Goal: Task Accomplishment & Management: Use online tool/utility

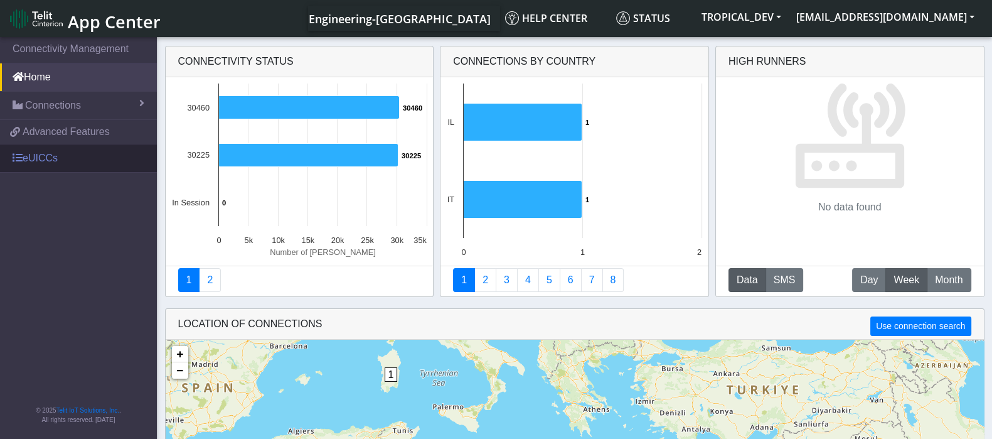
click at [38, 152] on link "eUICCs" at bounding box center [78, 158] width 157 height 28
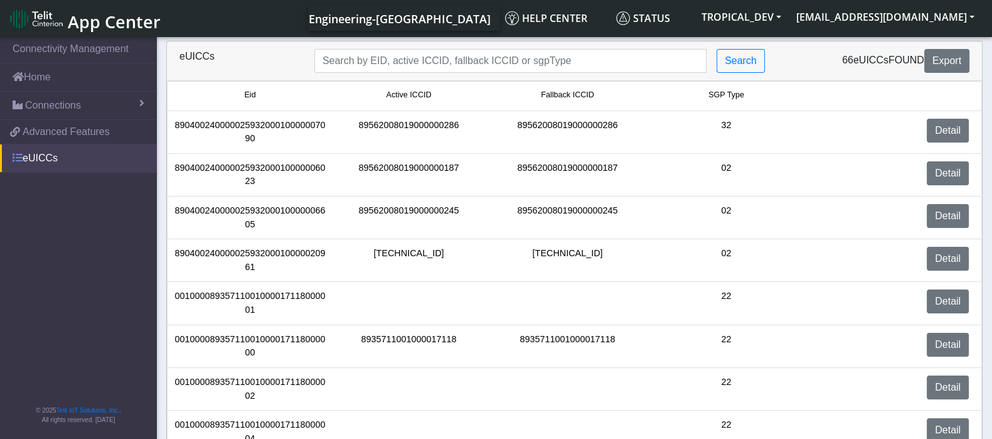
click at [45, 157] on link "eUICCs" at bounding box center [78, 158] width 157 height 28
click at [44, 157] on link "eUICCs" at bounding box center [78, 158] width 157 height 28
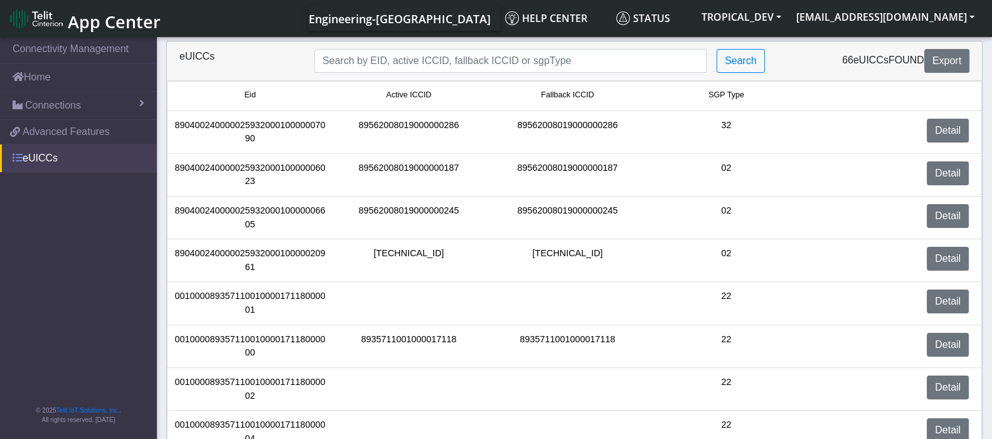
click at [50, 154] on link "eUICCs" at bounding box center [78, 158] width 157 height 28
click at [31, 161] on link "eUICCs" at bounding box center [78, 158] width 157 height 28
click at [40, 157] on link "eUICCs" at bounding box center [78, 158] width 157 height 28
click at [35, 203] on nav "Connectivity Management Home Connections List Map 414b62f1a39f5ad04d7b41c0cf836…" at bounding box center [78, 239] width 157 height 408
click at [47, 159] on link "eUICCs" at bounding box center [78, 158] width 157 height 28
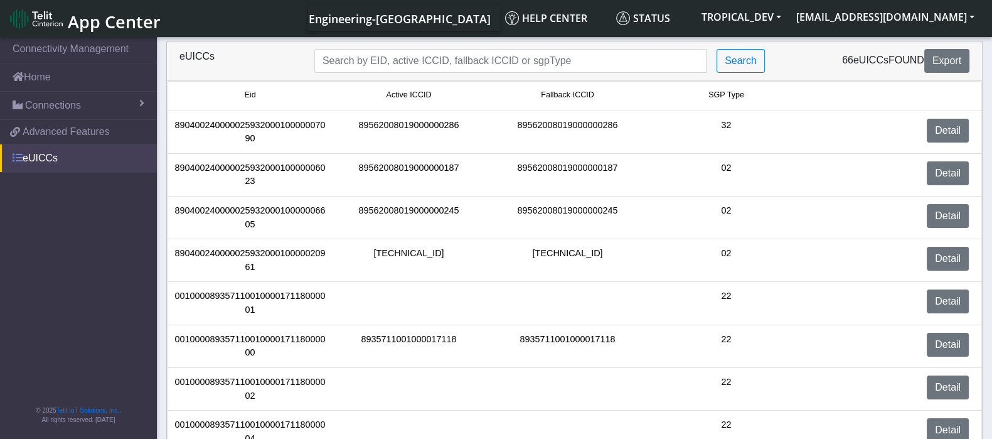
click at [47, 159] on link "eUICCs" at bounding box center [78, 158] width 157 height 28
click at [959, 13] on button "jewelsub@gmail.com" at bounding box center [885, 17] width 193 height 23
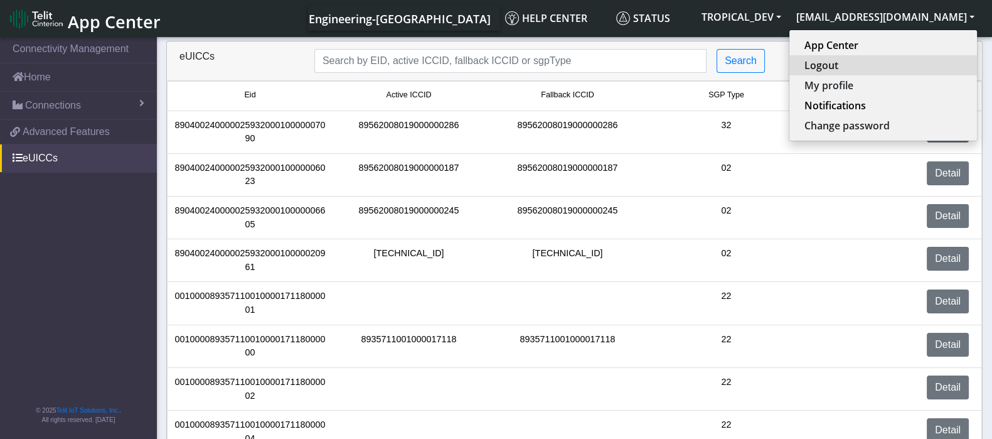
click at [885, 68] on button "Logout" at bounding box center [883, 65] width 188 height 20
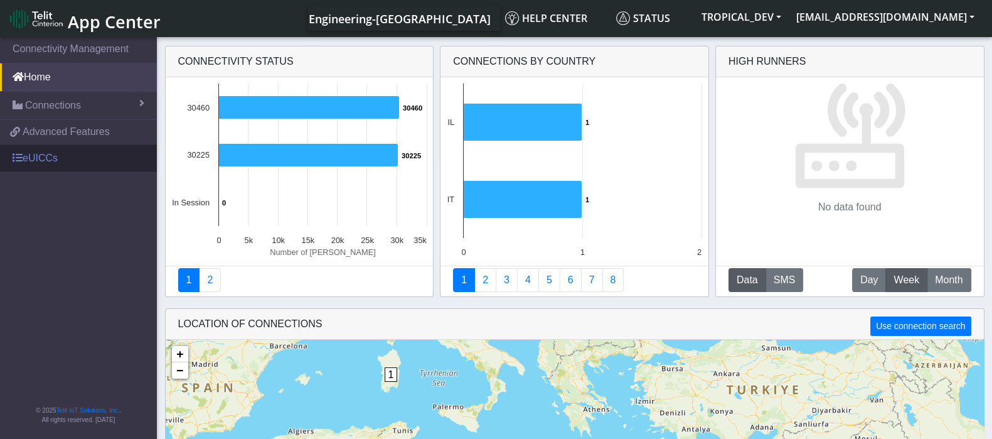
click at [35, 161] on link "eUICCs" at bounding box center [78, 158] width 157 height 28
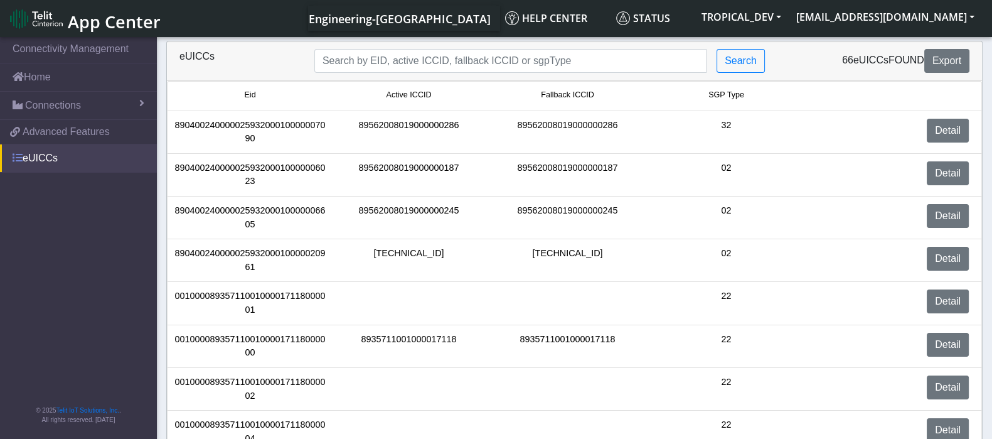
click at [35, 161] on link "eUICCs" at bounding box center [78, 158] width 157 height 28
click at [56, 157] on link "eUICCs" at bounding box center [78, 158] width 157 height 28
click at [789, 17] on button "TROPICAL_DEV" at bounding box center [741, 17] width 95 height 23
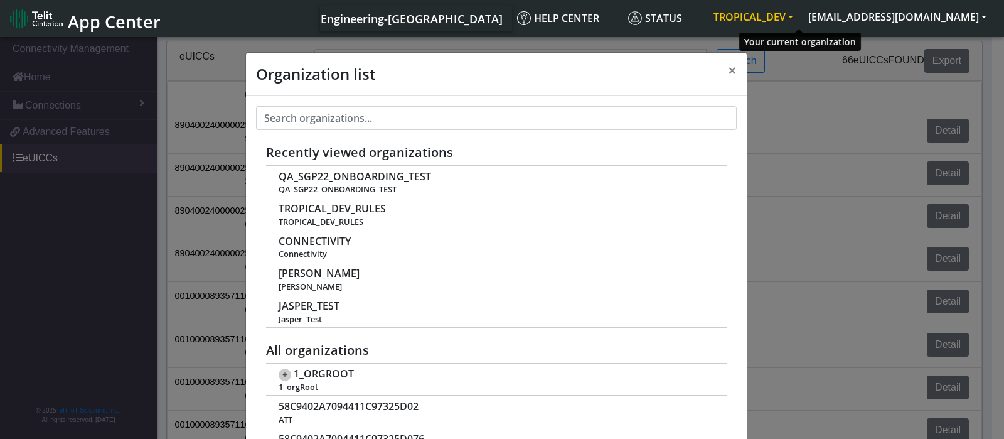
scroll to position [4, 0]
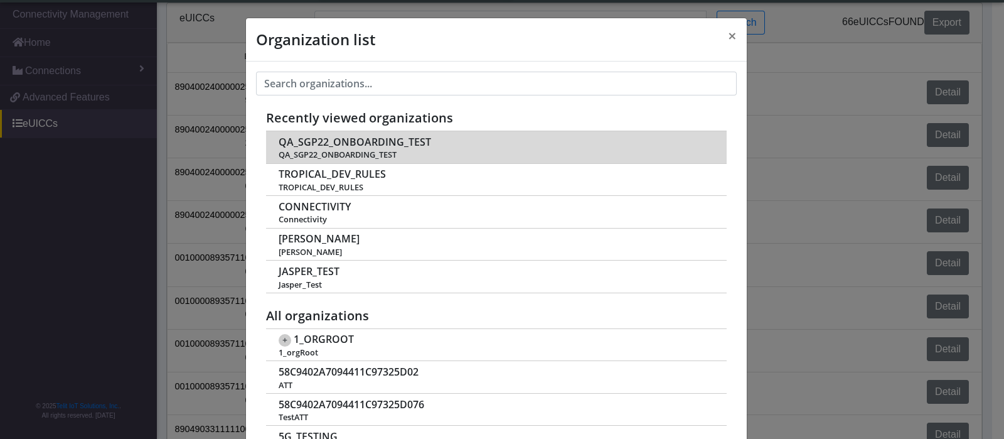
click at [337, 144] on span "QA_SGP22_ONBOARDING_TEST" at bounding box center [355, 142] width 152 height 12
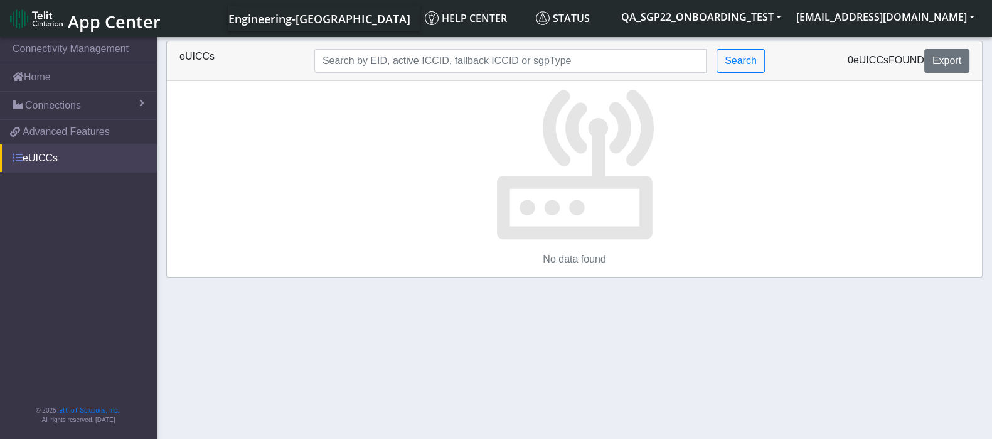
click at [29, 155] on link "eUICCs" at bounding box center [78, 158] width 157 height 28
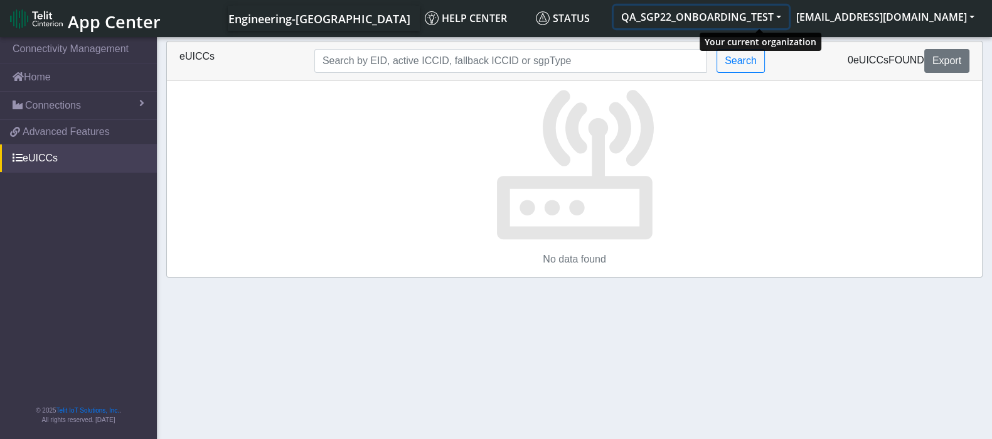
click at [789, 18] on button "QA_SGP22_ONBOARDING_TEST" at bounding box center [701, 17] width 175 height 23
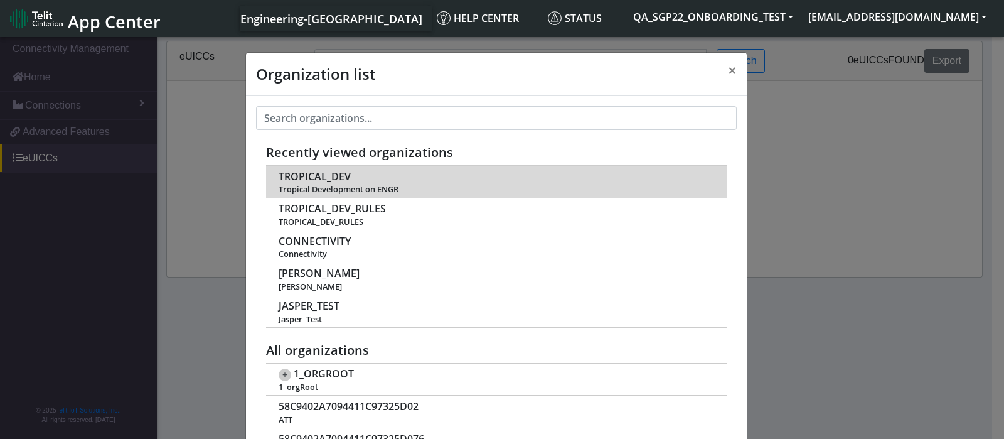
click at [355, 184] on span "Tropical Development on ENGR" at bounding box center [496, 188] width 434 height 9
click at [330, 178] on span "TROPICAL_DEV" at bounding box center [315, 177] width 72 height 12
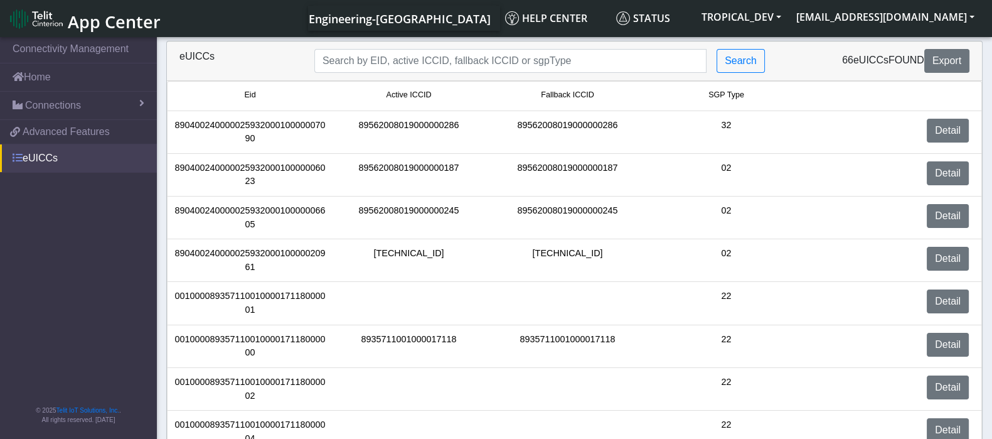
click at [36, 149] on link "eUICCs" at bounding box center [78, 158] width 157 height 28
click at [36, 155] on link "eUICCs" at bounding box center [78, 158] width 157 height 28
click at [56, 105] on span "Connections" at bounding box center [53, 105] width 56 height 15
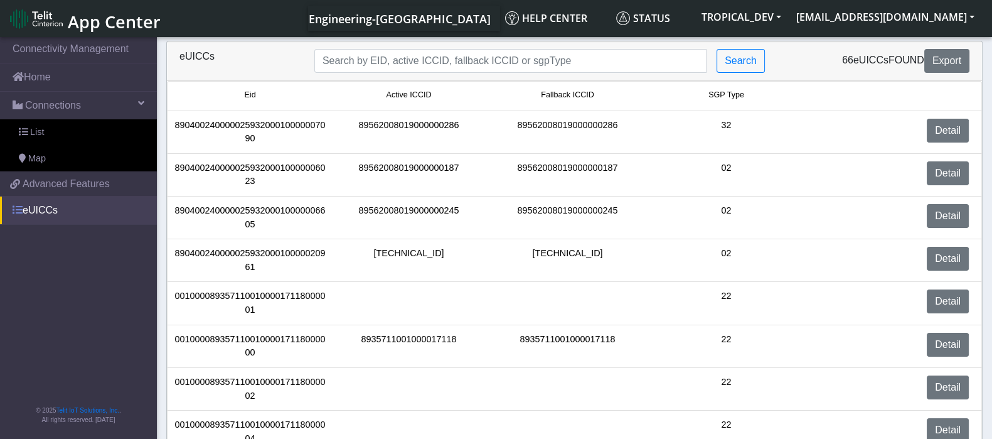
click at [29, 205] on link "eUICCs" at bounding box center [78, 210] width 157 height 28
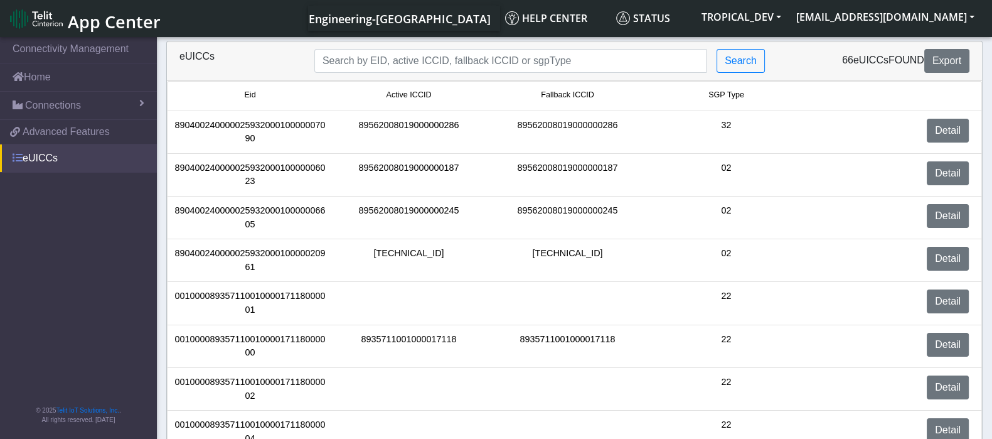
click at [36, 162] on link "eUICCs" at bounding box center [78, 158] width 157 height 28
click at [884, 223] on div "Detail" at bounding box center [892, 217] width 173 height 27
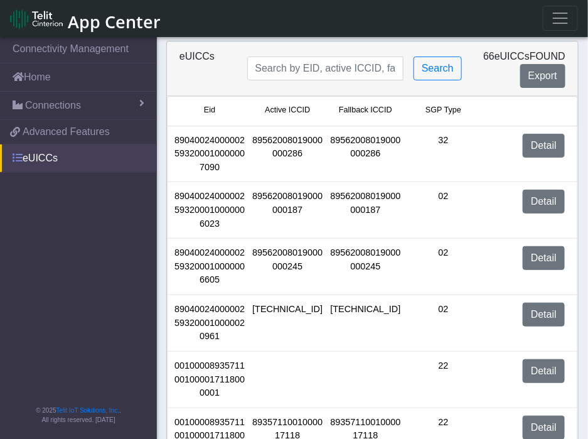
click at [41, 156] on link "eUICCs" at bounding box center [78, 158] width 157 height 28
click at [33, 157] on link "eUICCs" at bounding box center [78, 158] width 157 height 28
click at [35, 152] on link "eUICCs" at bounding box center [78, 158] width 157 height 28
click at [32, 161] on link "eUICCs" at bounding box center [78, 158] width 157 height 28
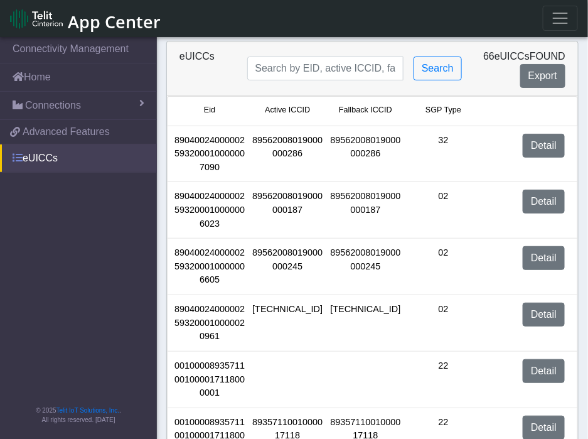
click at [48, 161] on link "eUICCs" at bounding box center [78, 158] width 157 height 28
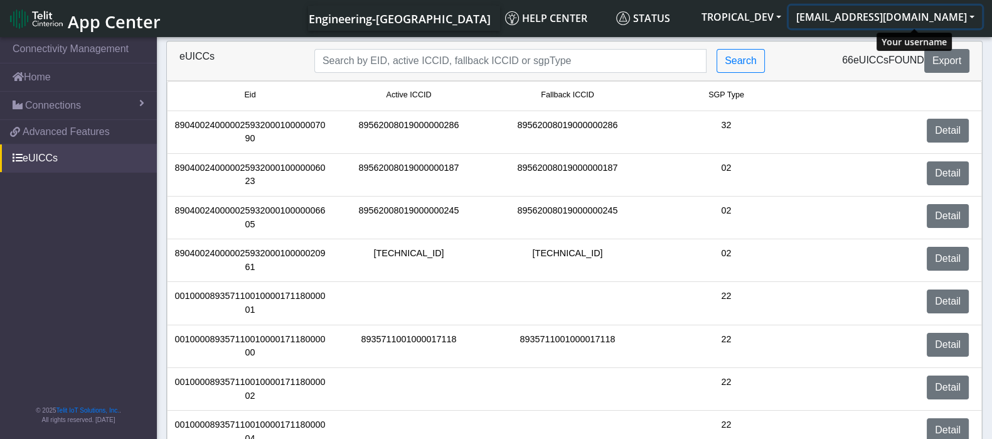
click at [600, 18] on button "[EMAIL_ADDRESS][DOMAIN_NAME]" at bounding box center [885, 17] width 193 height 23
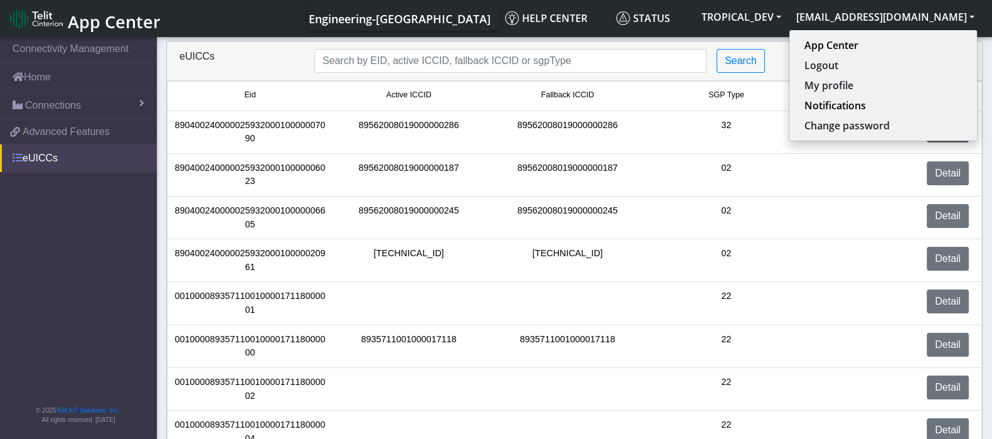
click at [29, 156] on link "eUICCs" at bounding box center [78, 158] width 157 height 28
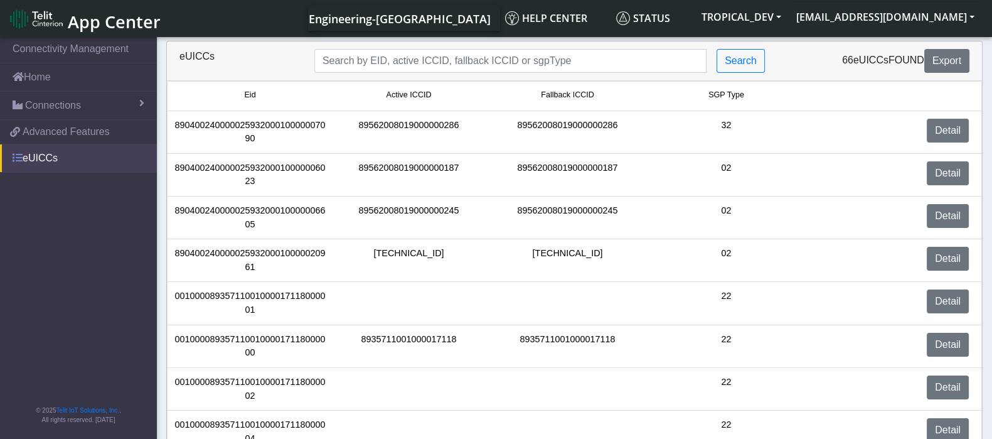
click at [29, 156] on link "eUICCs" at bounding box center [78, 158] width 157 height 28
click at [315, 125] on div "89040024000002593200010000007090" at bounding box center [250, 132] width 159 height 27
click at [244, 138] on div "89040024000002593200010000007090" at bounding box center [250, 132] width 159 height 27
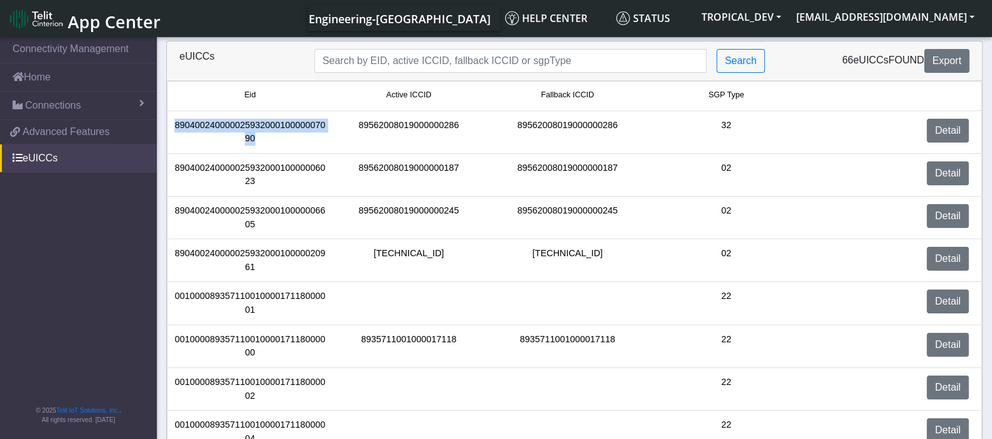
click at [244, 138] on div "89040024000002593200010000007090" at bounding box center [250, 132] width 159 height 27
click at [252, 129] on div "89040024000002593200010000007090" at bounding box center [250, 132] width 159 height 27
click at [252, 161] on div "89040024000002593200010000006023" at bounding box center [250, 174] width 159 height 27
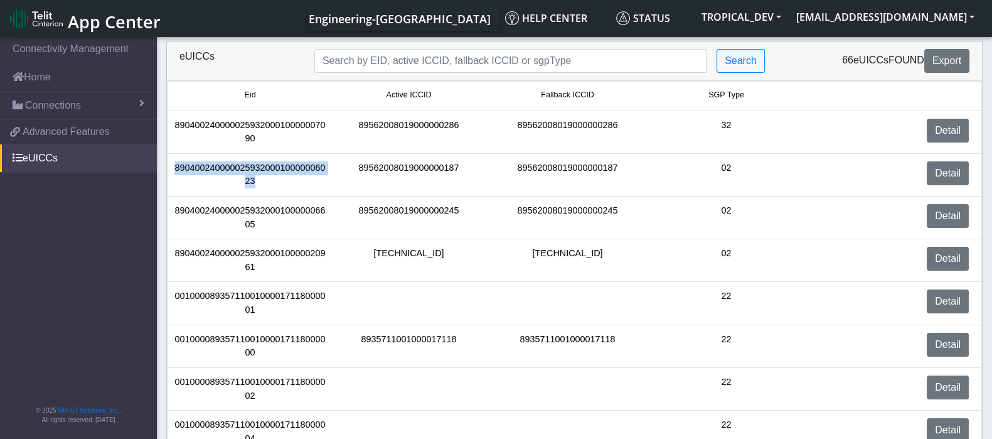
click at [252, 161] on div "89040024000002593200010000006023" at bounding box center [250, 174] width 159 height 27
click at [246, 209] on div "89040024000002593200010000006605" at bounding box center [250, 217] width 159 height 27
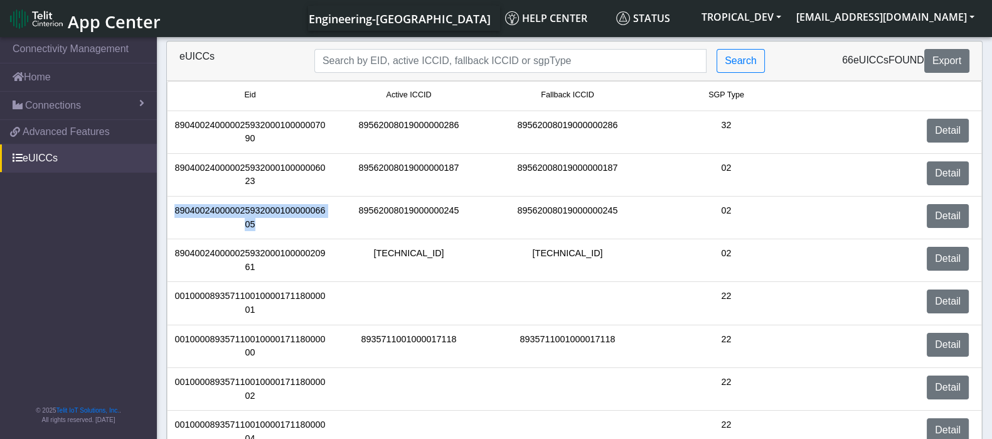
click at [246, 209] on div "89040024000002593200010000006605" at bounding box center [250, 217] width 159 height 27
click at [250, 173] on div "89040024000002593200010000006023" at bounding box center [250, 174] width 159 height 27
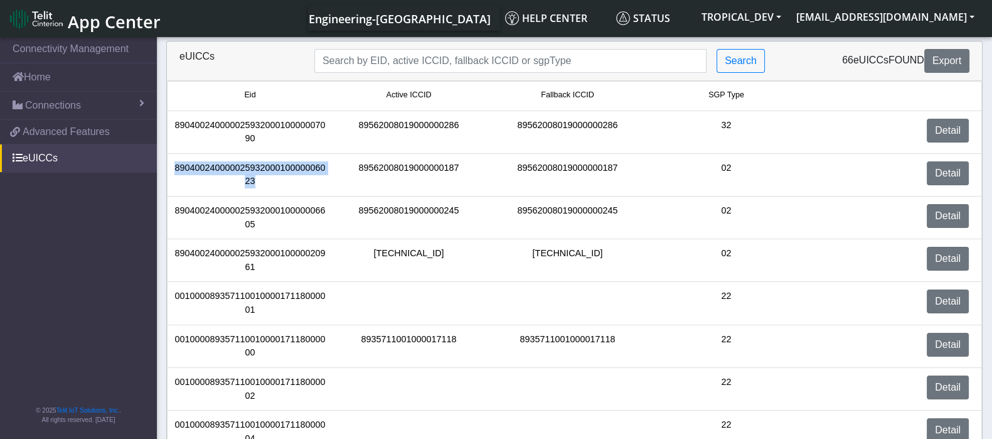
click at [250, 173] on div "89040024000002593200010000006023" at bounding box center [250, 174] width 159 height 27
click at [248, 124] on div "89040024000002593200010000007090" at bounding box center [250, 132] width 159 height 27
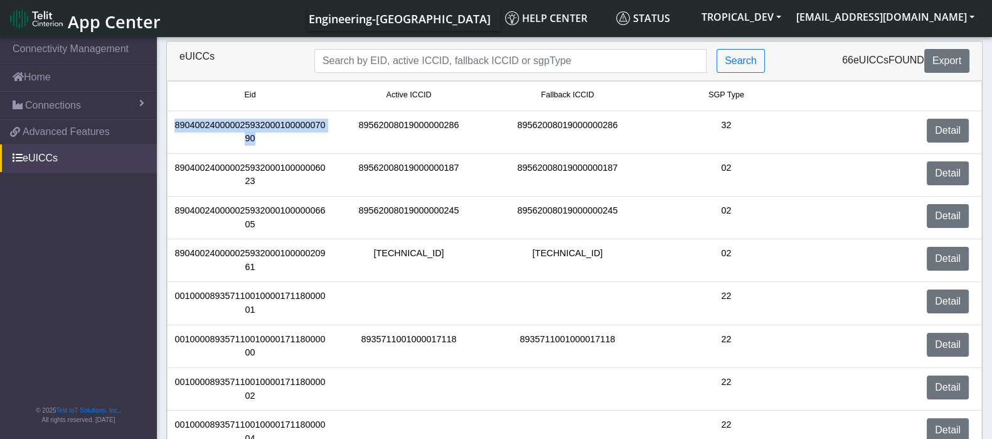
click at [248, 124] on div "89040024000002593200010000007090" at bounding box center [250, 132] width 159 height 27
click at [250, 177] on div "89040024000002593200010000006023" at bounding box center [250, 174] width 159 height 27
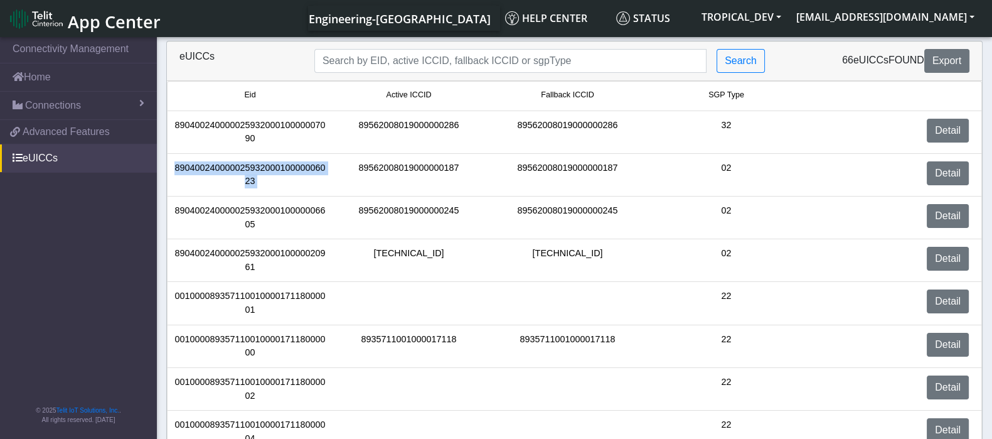
click at [250, 177] on div "89040024000002593200010000006023" at bounding box center [250, 174] width 159 height 27
click at [250, 175] on div "89040024000002593200010000006023" at bounding box center [250, 174] width 159 height 27
drag, startPoint x: 252, startPoint y: 135, endPoint x: 213, endPoint y: 58, distance: 86.4
click at [213, 120] on div "89040024000002593200010000007090" at bounding box center [250, 132] width 159 height 27
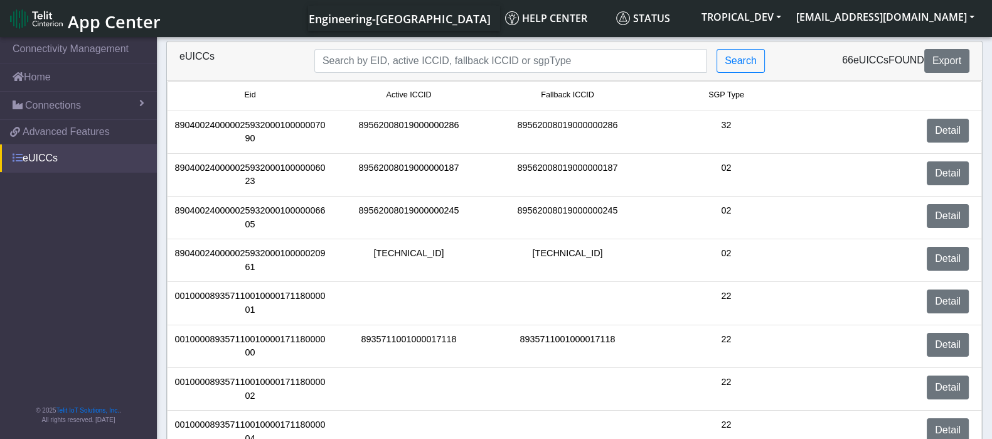
click at [78, 153] on link "eUICCs" at bounding box center [78, 158] width 157 height 28
click at [44, 162] on link "eUICCs" at bounding box center [78, 158] width 157 height 28
click at [68, 177] on link "Pool Management" at bounding box center [81, 187] width 152 height 28
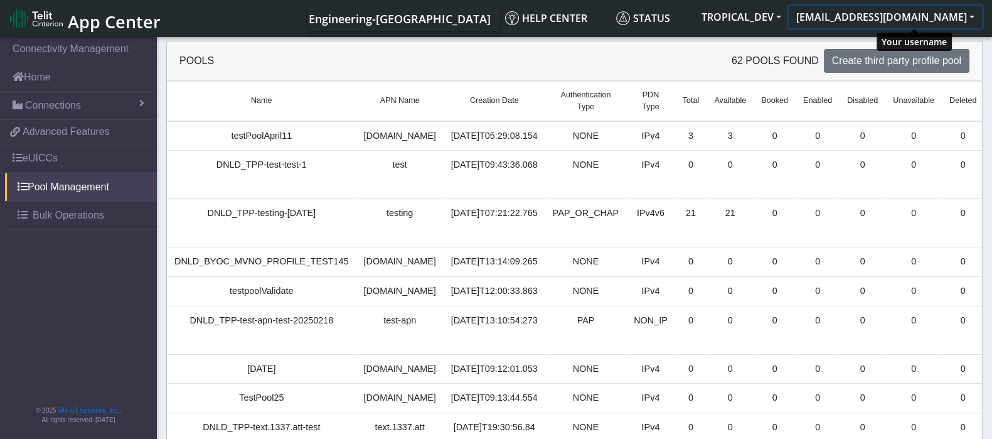
click at [974, 26] on button "[EMAIL_ADDRESS][DOMAIN_NAME]" at bounding box center [885, 17] width 193 height 23
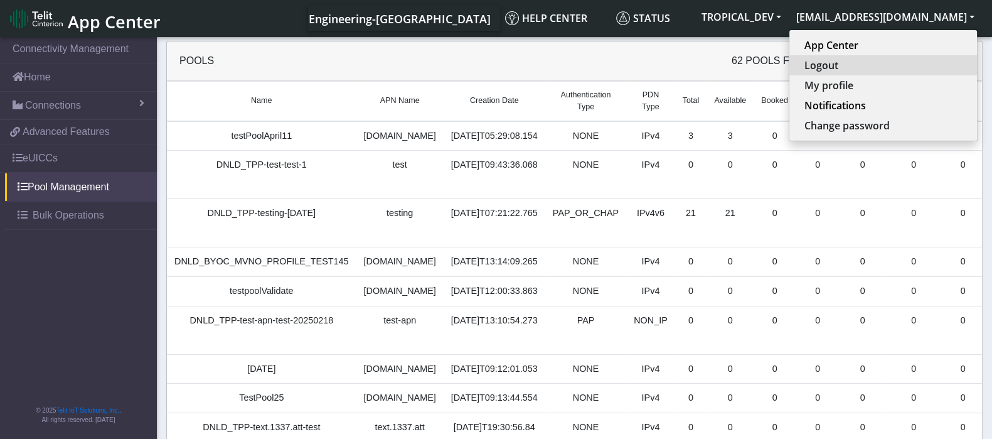
click at [887, 65] on button "Logout" at bounding box center [883, 65] width 188 height 20
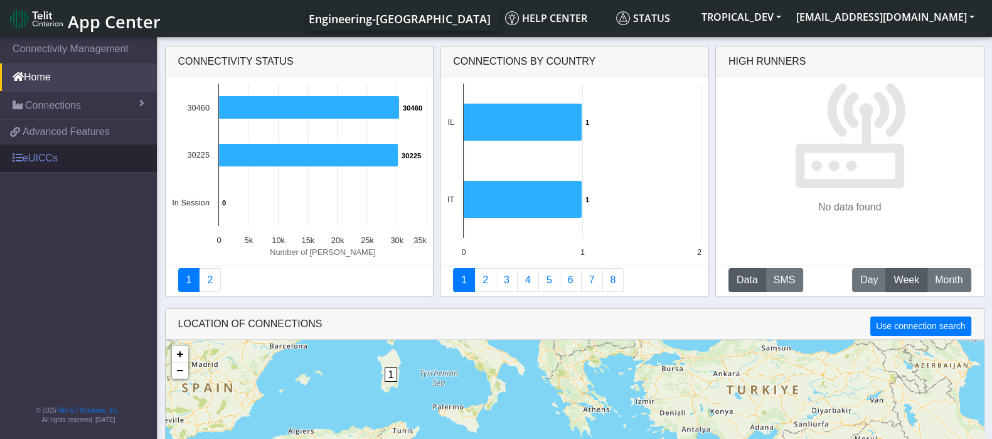
click at [48, 156] on link "eUICCs" at bounding box center [78, 158] width 157 height 28
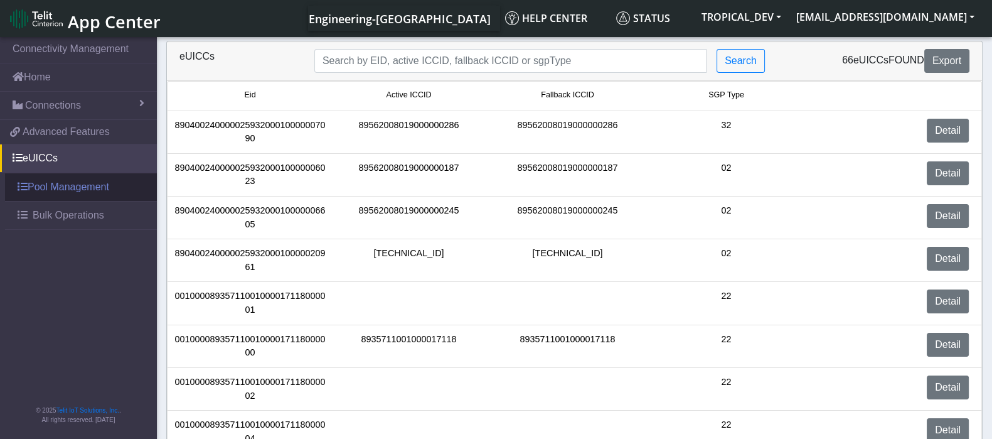
click at [48, 189] on link "Pool Management" at bounding box center [81, 187] width 152 height 28
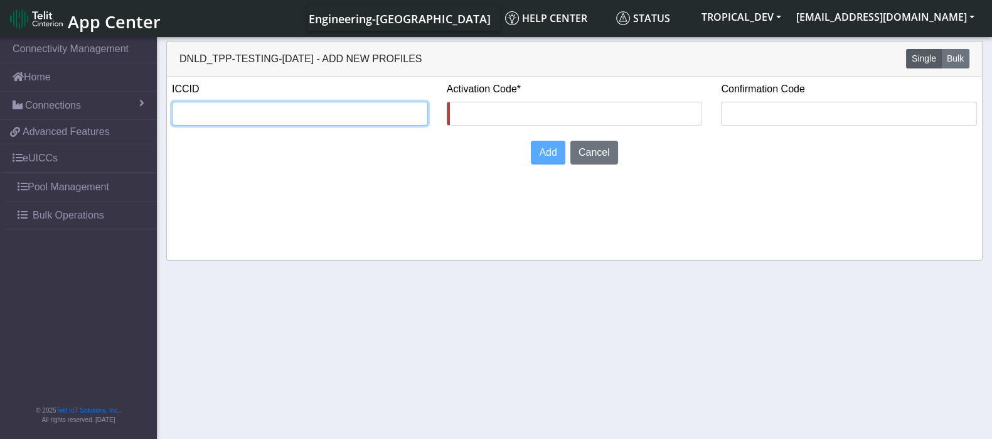
click at [294, 116] on input "text" at bounding box center [300, 114] width 256 height 24
click at [302, 117] on input "text" at bounding box center [300, 114] width 256 height 24
paste input "8935711001000080120"
type input "8935711001000080120"
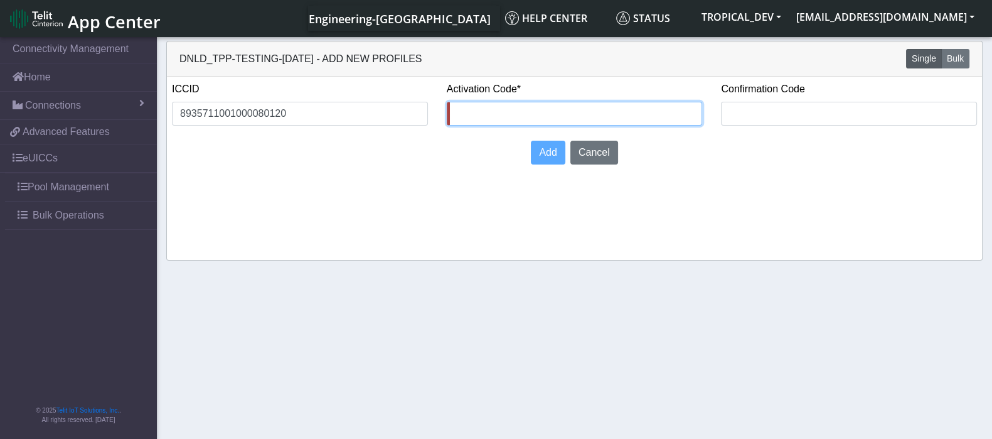
click at [621, 107] on input "text" at bounding box center [575, 114] width 256 height 24
type input "12345678"
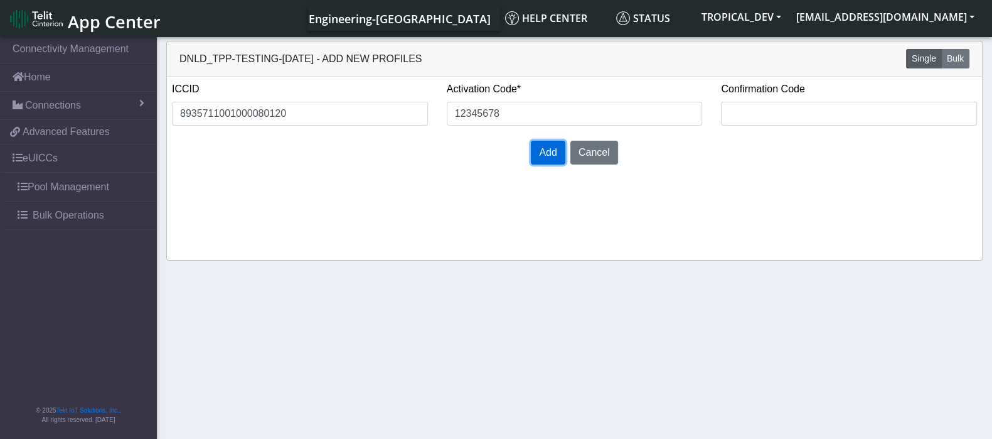
click at [557, 151] on span "Add" at bounding box center [548, 152] width 18 height 11
click at [41, 184] on link "Pool Management" at bounding box center [81, 187] width 152 height 28
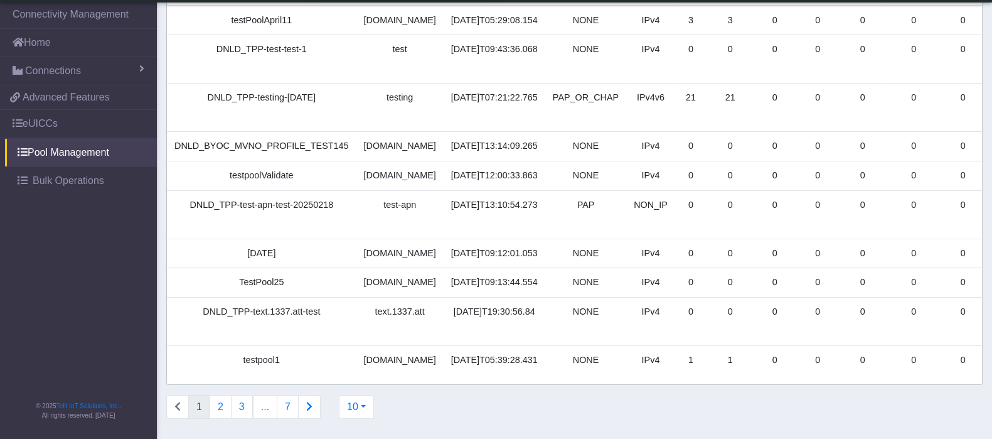
scroll to position [156, 0]
click at [223, 411] on button "2" at bounding box center [221, 407] width 22 height 24
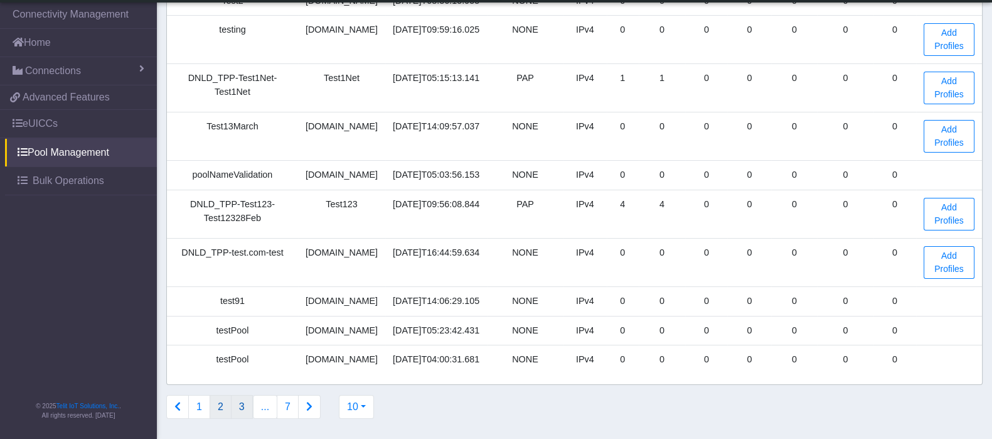
click at [237, 413] on button "3" at bounding box center [242, 407] width 22 height 24
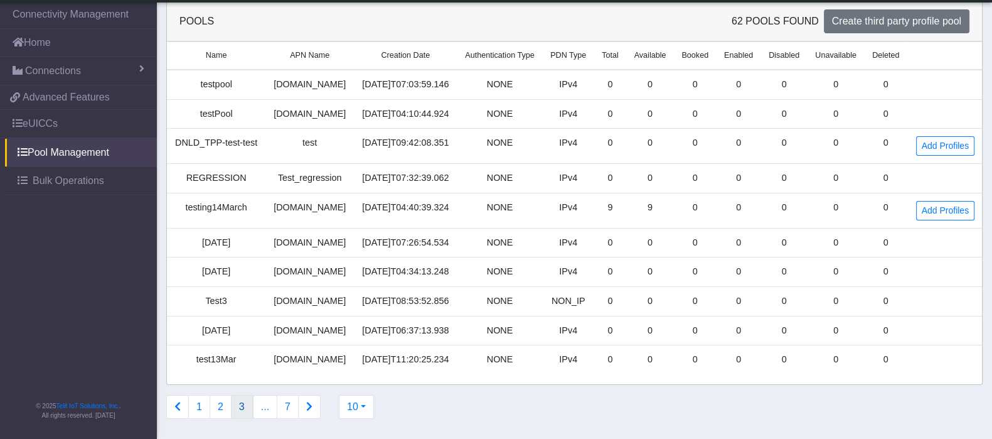
scroll to position [2, 0]
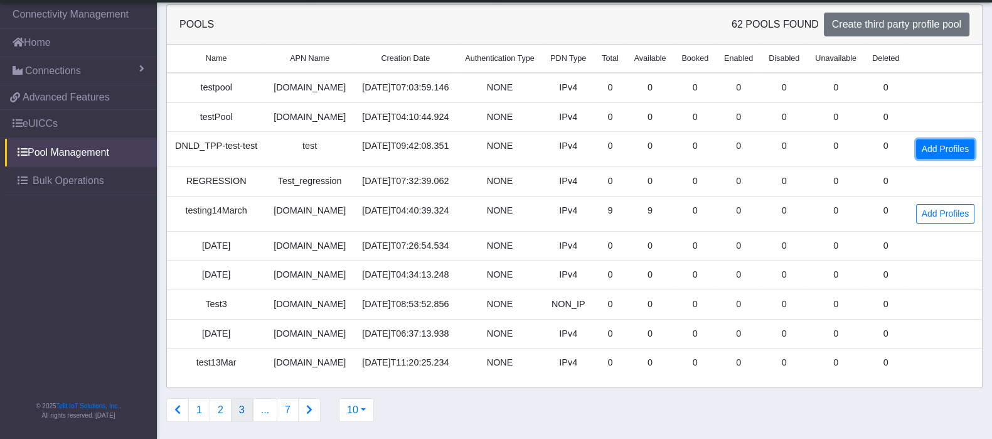
click at [941, 152] on link "Add Profiles" at bounding box center [945, 148] width 58 height 19
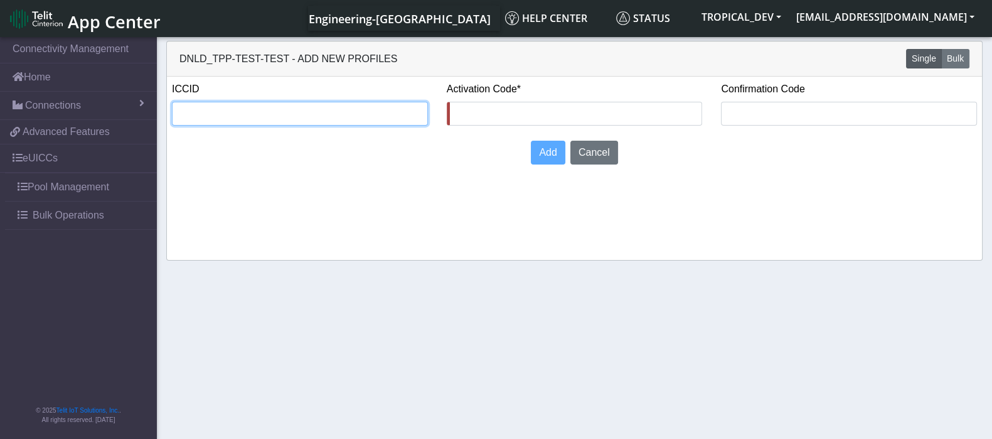
click at [338, 110] on input "text" at bounding box center [300, 114] width 256 height 24
paste input "8935711001000080120"
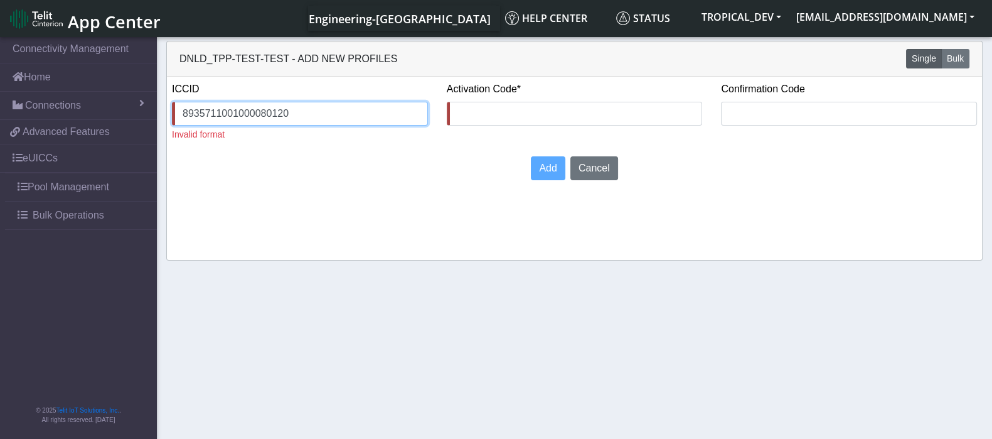
type input "8935711001000080120"
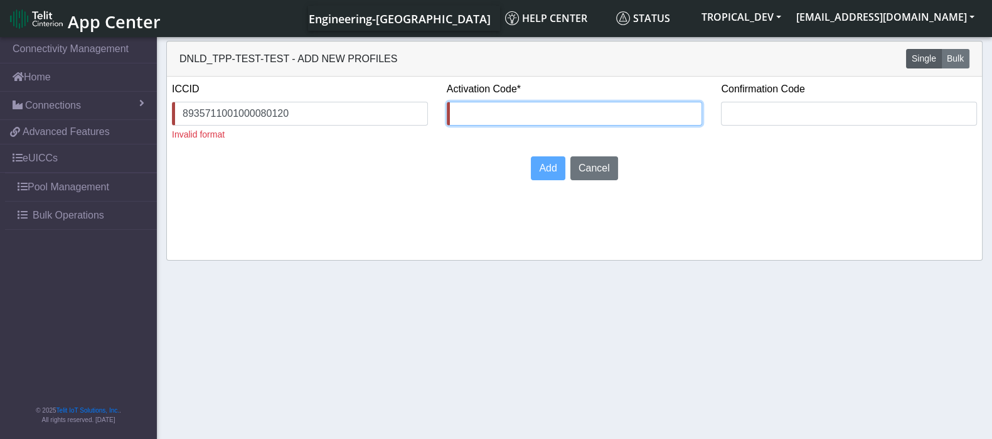
click at [499, 115] on input "text" at bounding box center [575, 114] width 256 height 24
type input "12345678"
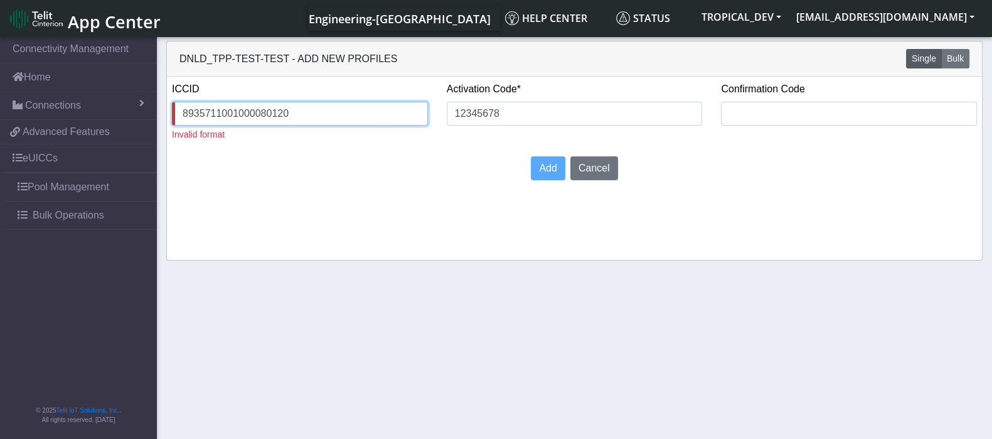
click at [373, 114] on input "8935711001000080120" at bounding box center [300, 114] width 256 height 24
type input "8935711001000080120"
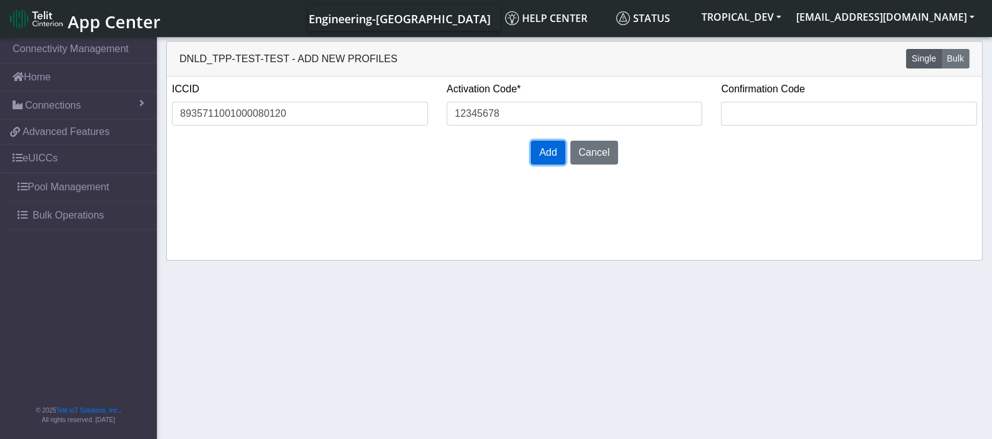
click at [553, 150] on span "Add" at bounding box center [548, 152] width 18 height 11
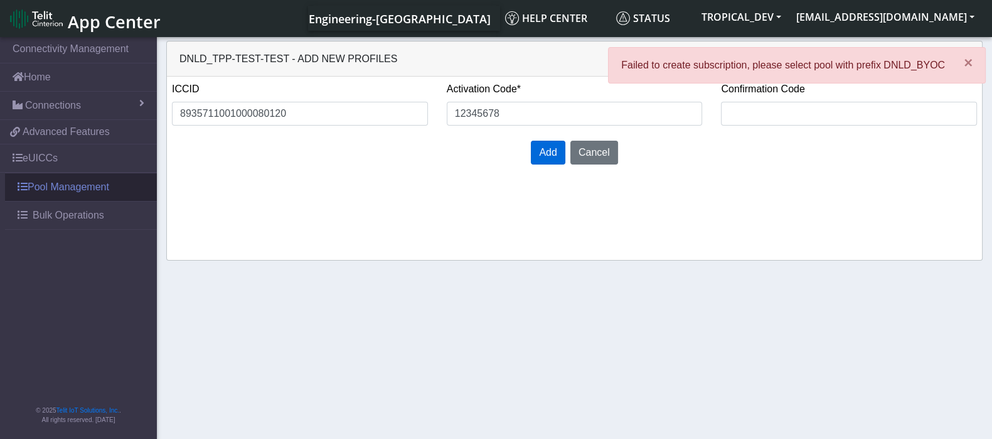
click at [72, 189] on link "Pool Management" at bounding box center [81, 187] width 152 height 28
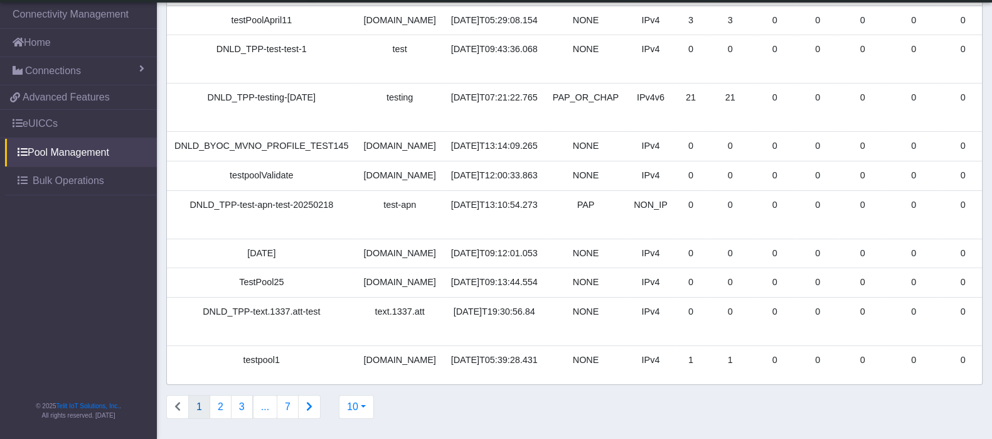
scroll to position [159, 0]
click at [221, 403] on button "2" at bounding box center [221, 407] width 22 height 24
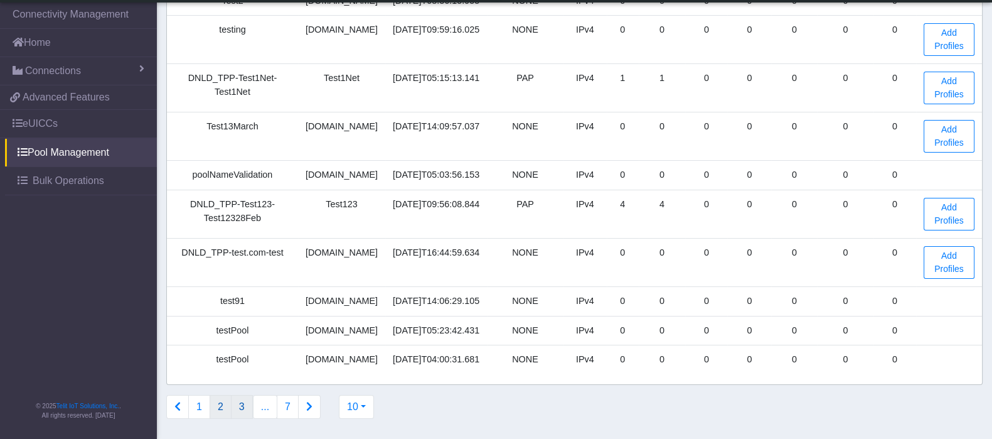
click at [238, 412] on button "3" at bounding box center [242, 407] width 22 height 24
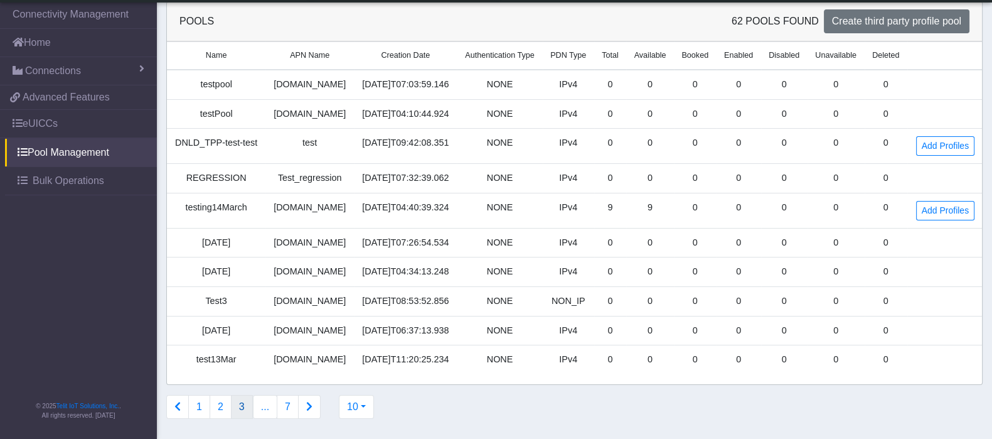
scroll to position [2, 0]
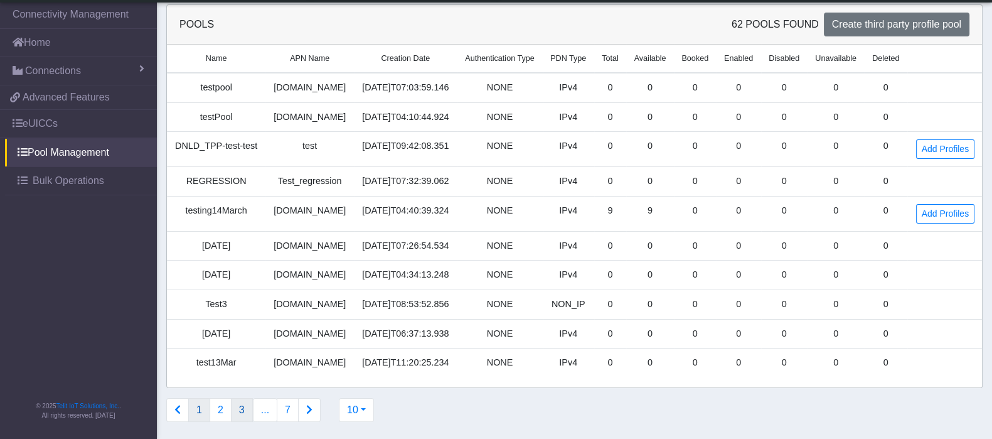
click at [193, 410] on button "1" at bounding box center [199, 410] width 22 height 24
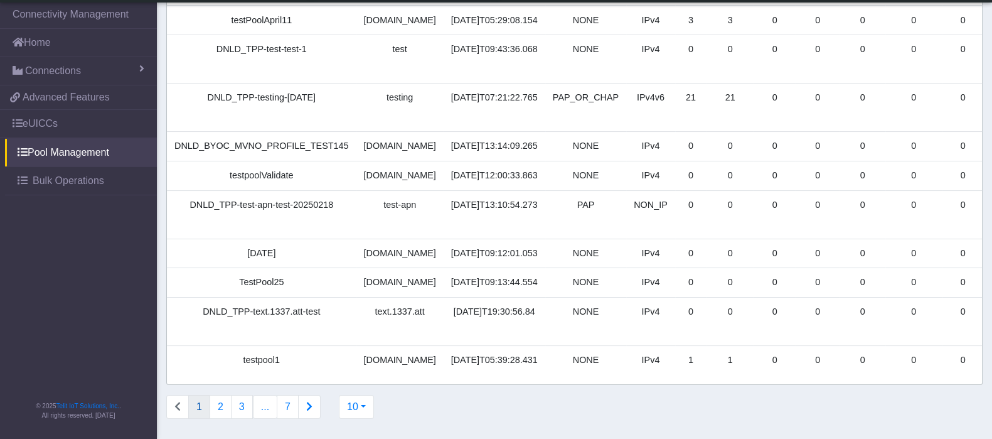
scroll to position [159, 0]
click at [282, 412] on button "7" at bounding box center [288, 407] width 22 height 24
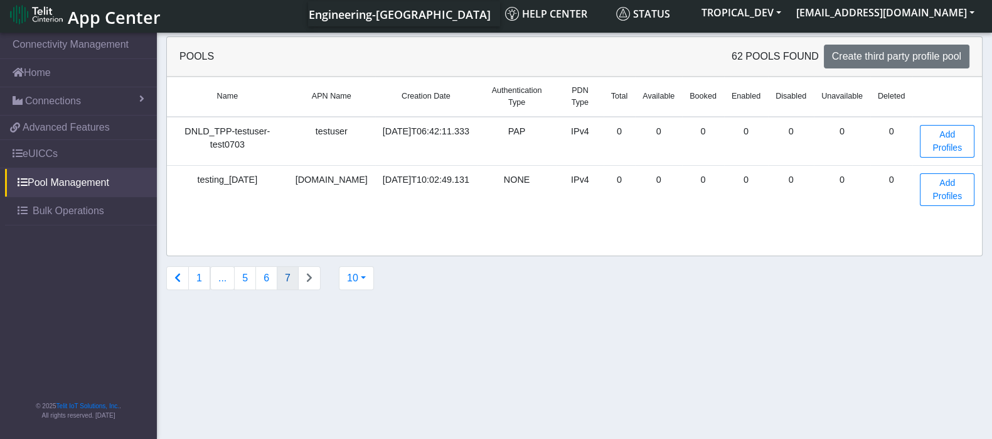
scroll to position [0, 0]
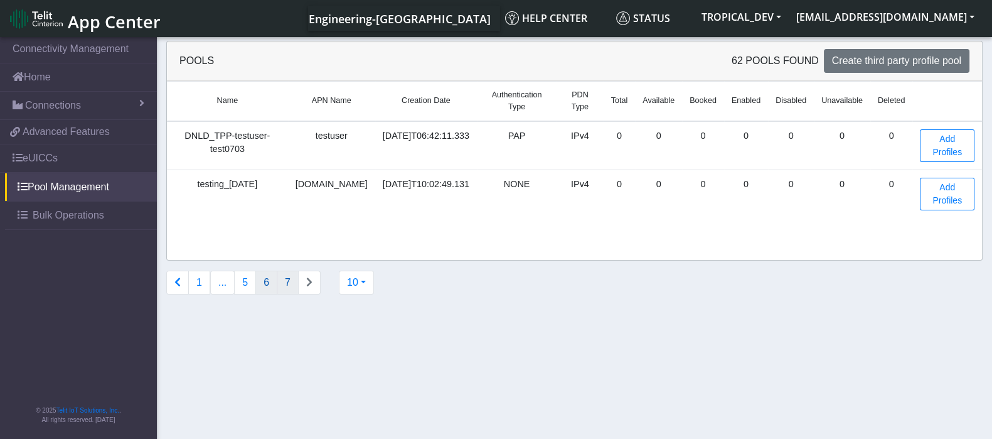
click at [264, 287] on button "6" at bounding box center [266, 282] width 22 height 24
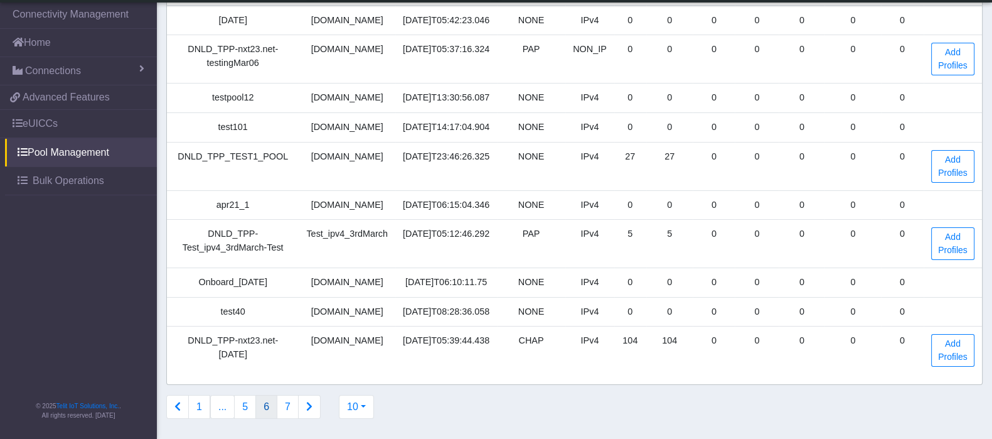
scroll to position [159, 0]
click at [239, 414] on button "5" at bounding box center [245, 407] width 22 height 24
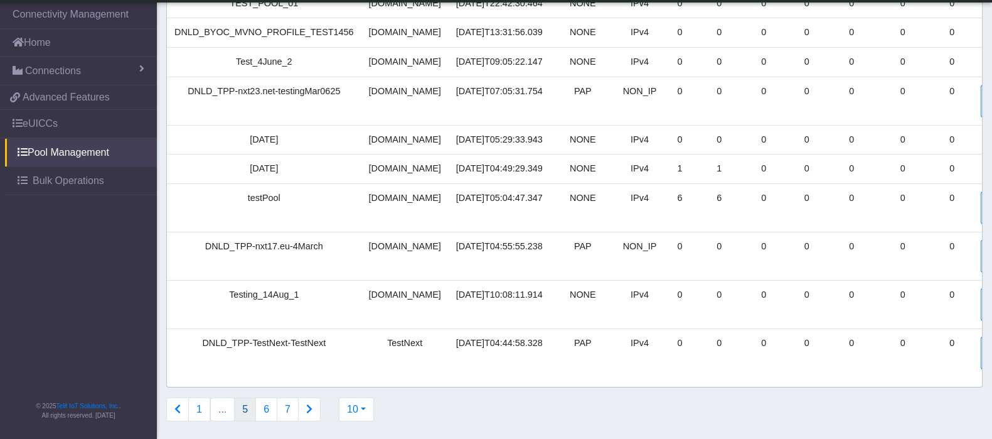
scroll to position [81, 0]
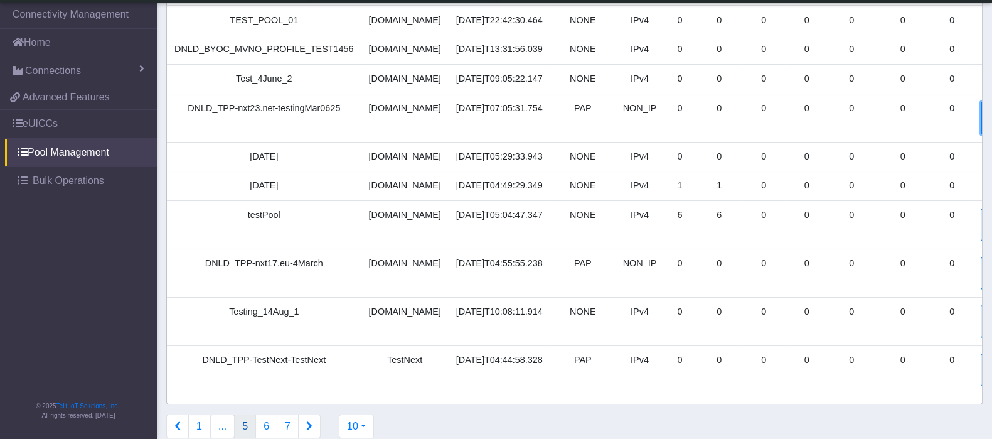
click at [981, 134] on link "Add Profiles" at bounding box center [1001, 118] width 41 height 33
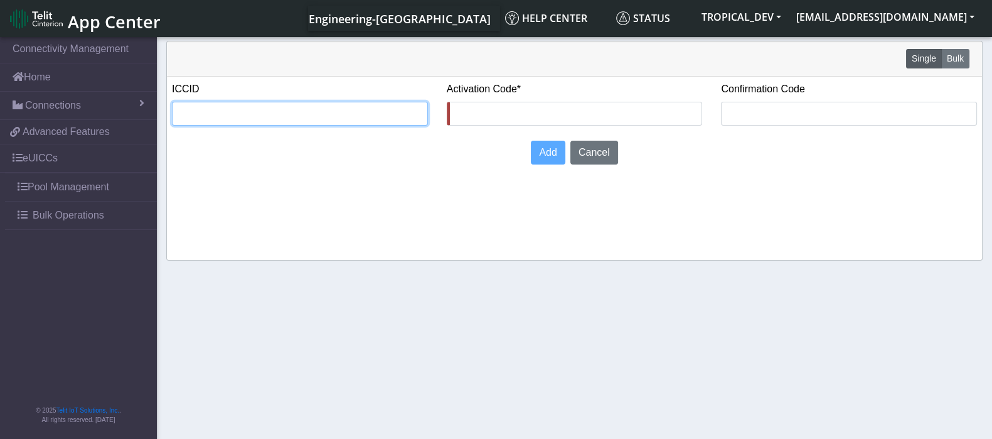
click at [383, 112] on input "text" at bounding box center [300, 114] width 256 height 24
paste input "8935711001000080120"
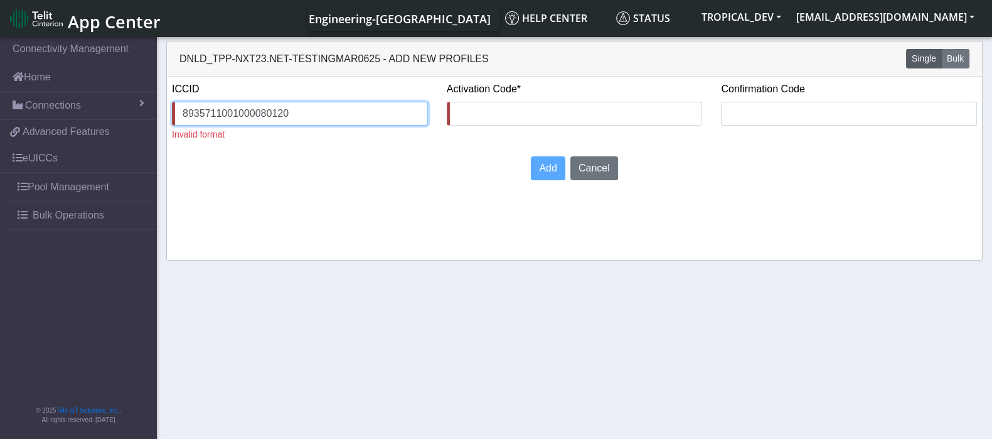
type input "8935711001000080120"
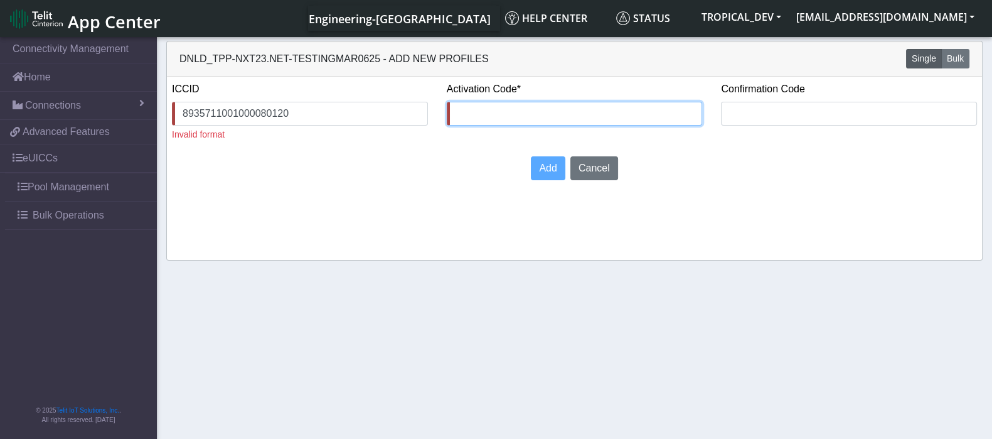
click at [583, 117] on input "text" at bounding box center [575, 114] width 256 height 24
type input "1234567"
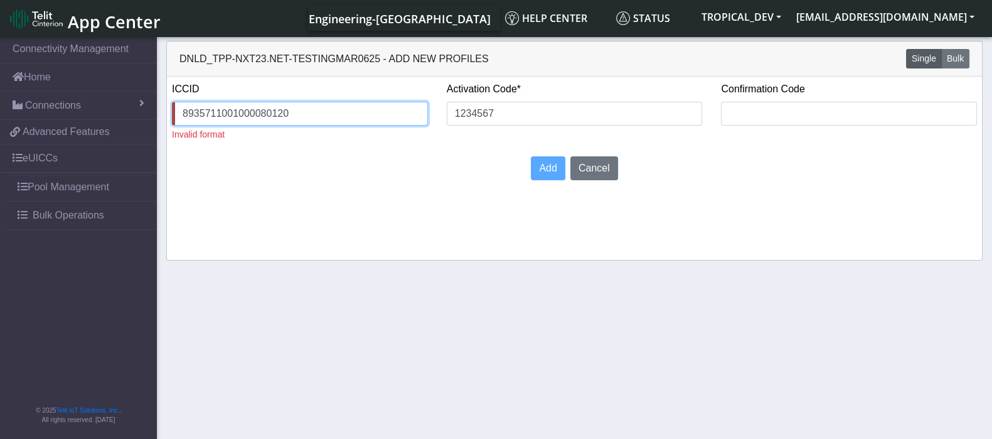
click at [342, 113] on input "8935711001000080120" at bounding box center [300, 114] width 256 height 24
type input "8935711001000080120"
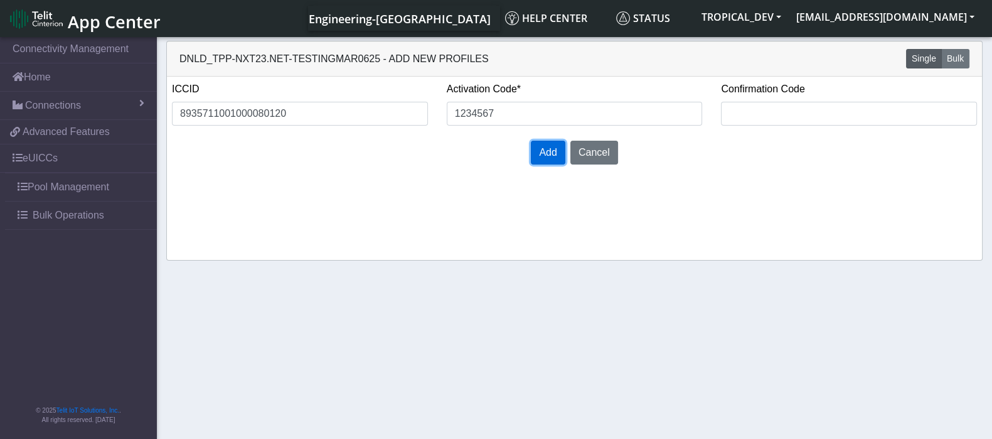
click at [551, 148] on span "Add" at bounding box center [548, 152] width 18 height 11
click at [69, 189] on link "Pool Management" at bounding box center [81, 187] width 152 height 28
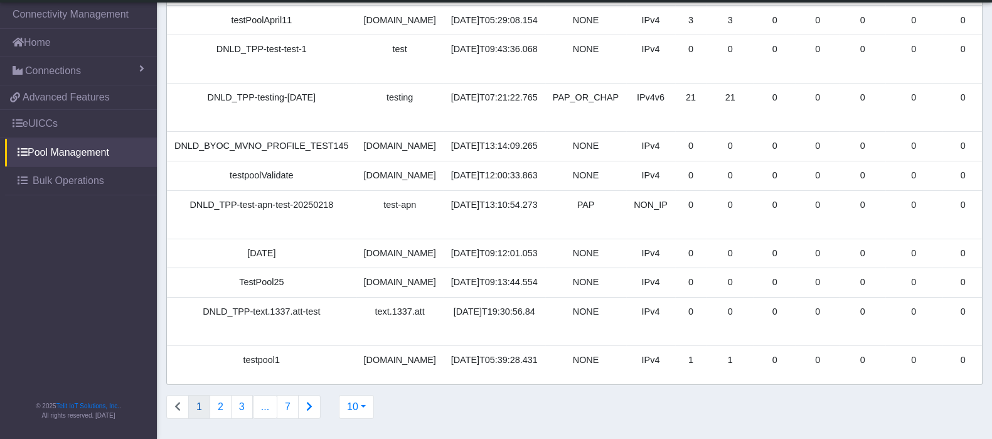
scroll to position [159, 0]
click at [219, 404] on button "2" at bounding box center [221, 407] width 22 height 24
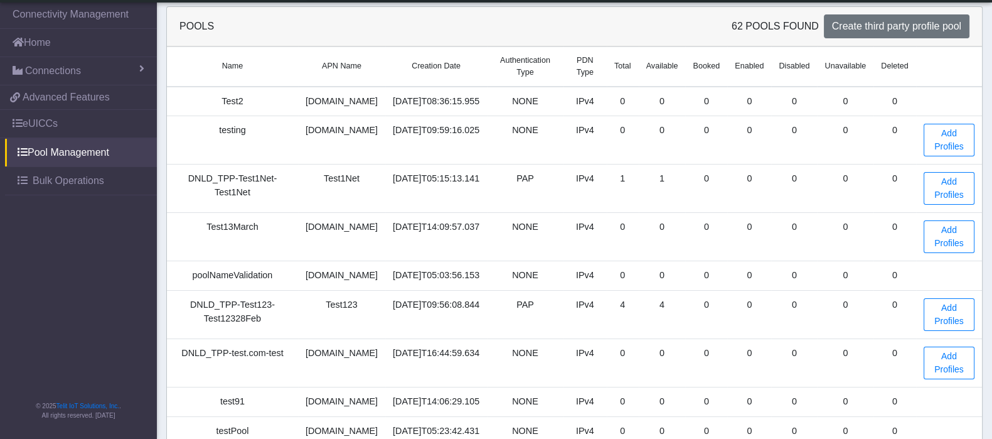
scroll to position [164, 0]
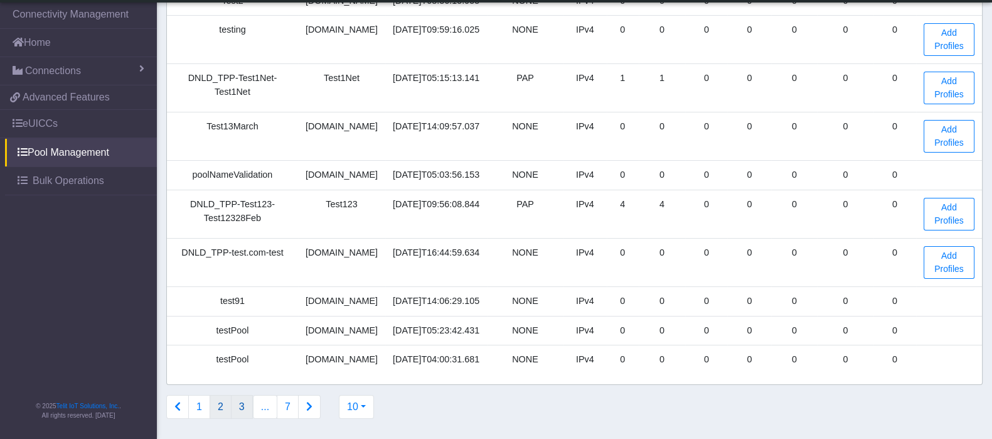
click at [246, 410] on button "3" at bounding box center [242, 407] width 22 height 24
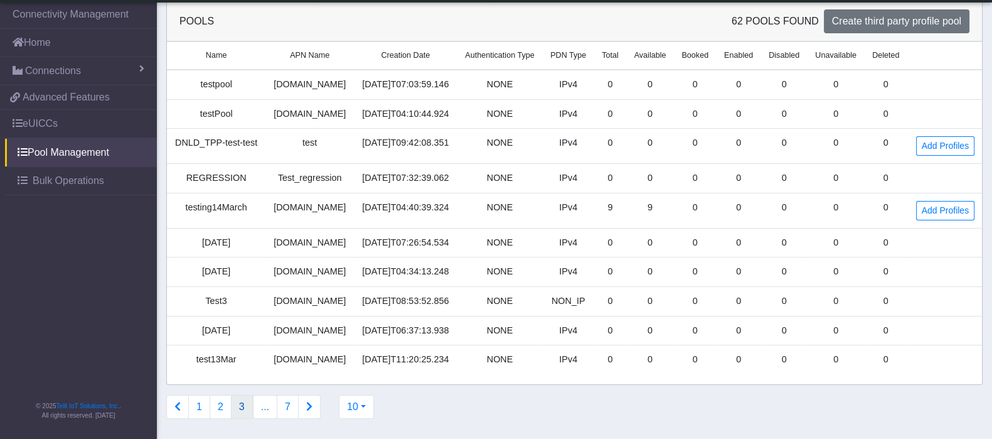
scroll to position [2, 0]
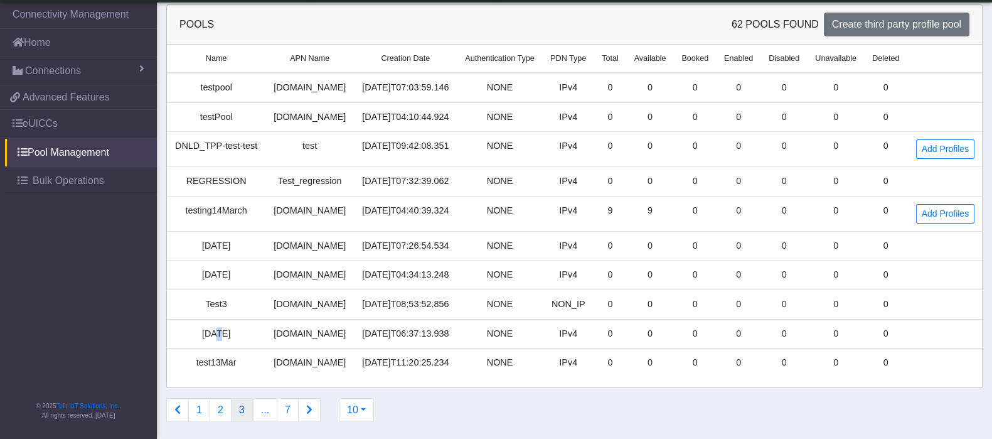
click at [213, 323] on td "Apr29" at bounding box center [216, 333] width 99 height 29
click at [949, 213] on link "Add Profiles" at bounding box center [945, 213] width 58 height 19
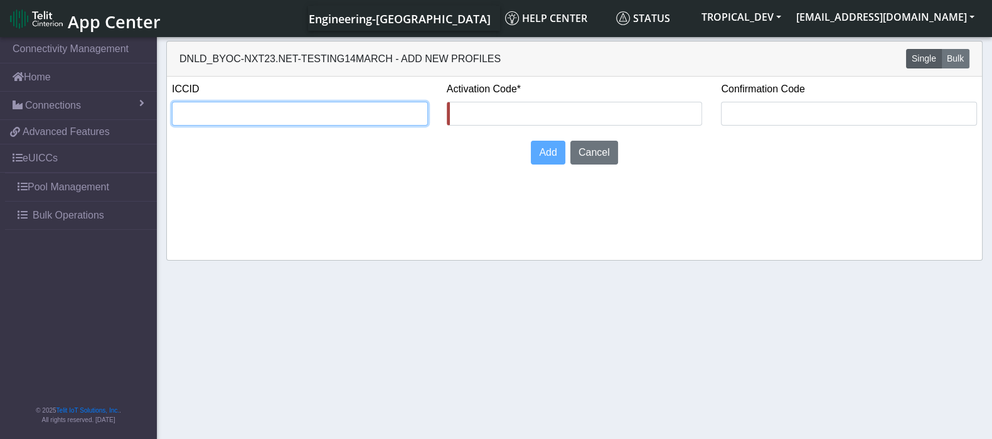
click at [292, 117] on input "text" at bounding box center [300, 114] width 256 height 24
paste input "8935711001000080120"
type input "8935711001000080120"
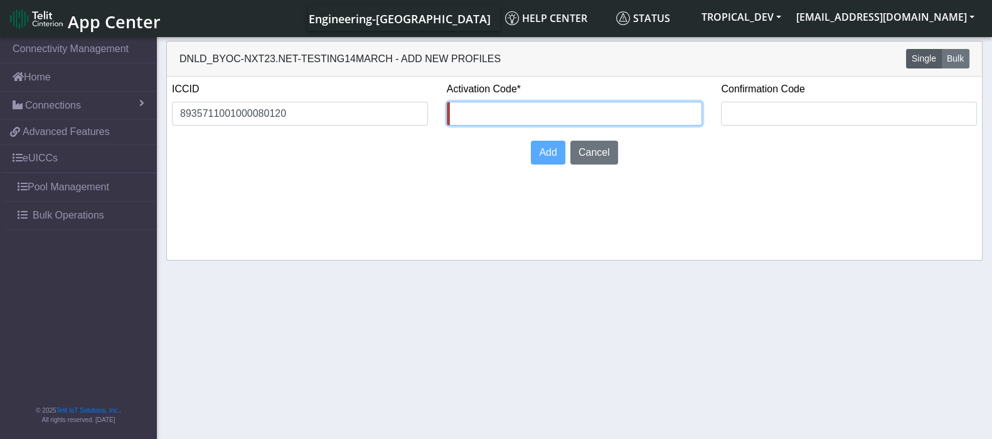
click at [519, 117] on input "text" at bounding box center [575, 114] width 256 height 24
type input "34543534"
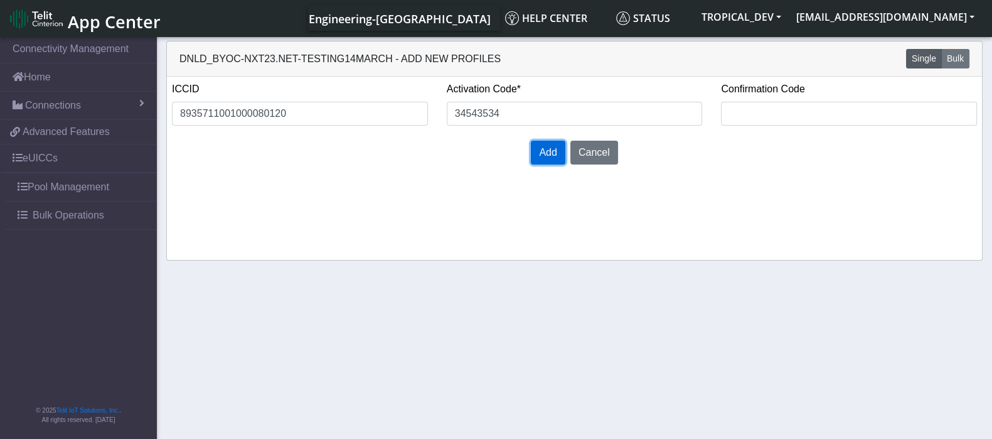
click at [538, 152] on button "Add" at bounding box center [548, 153] width 34 height 24
click at [549, 152] on span "Add" at bounding box center [548, 152] width 18 height 11
